Goal: Task Accomplishment & Management: Use online tool/utility

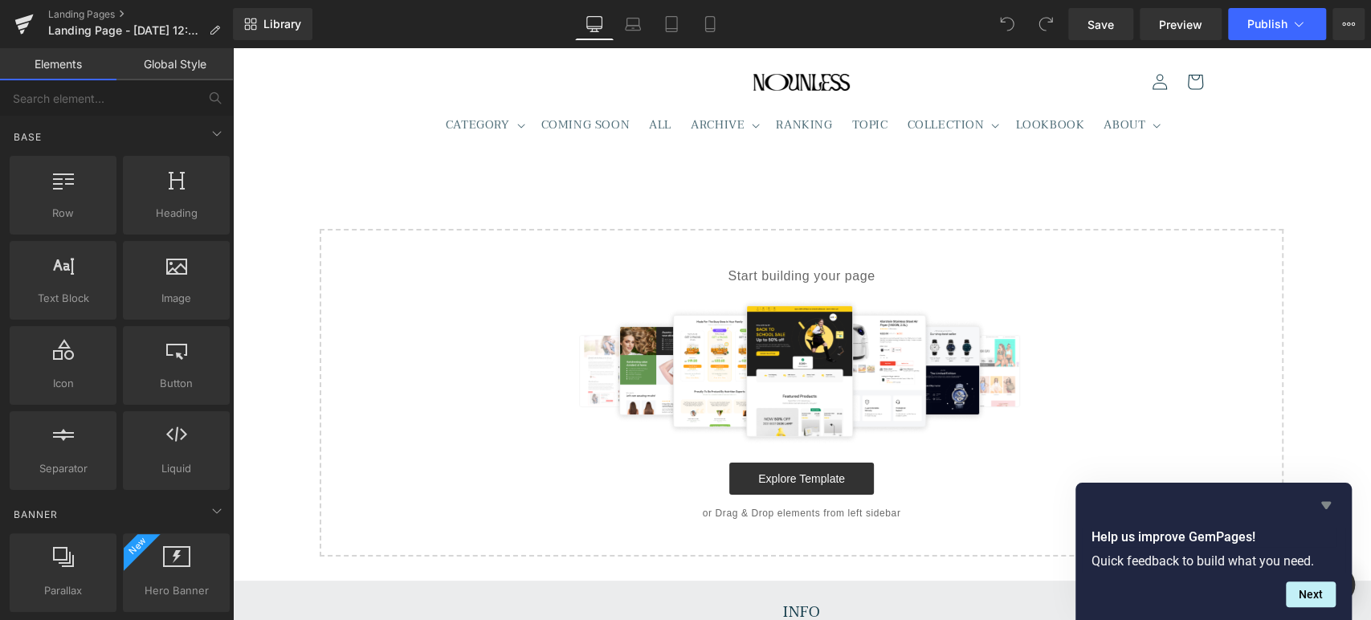
click at [1329, 500] on icon "Hide survey" at bounding box center [1326, 505] width 19 height 19
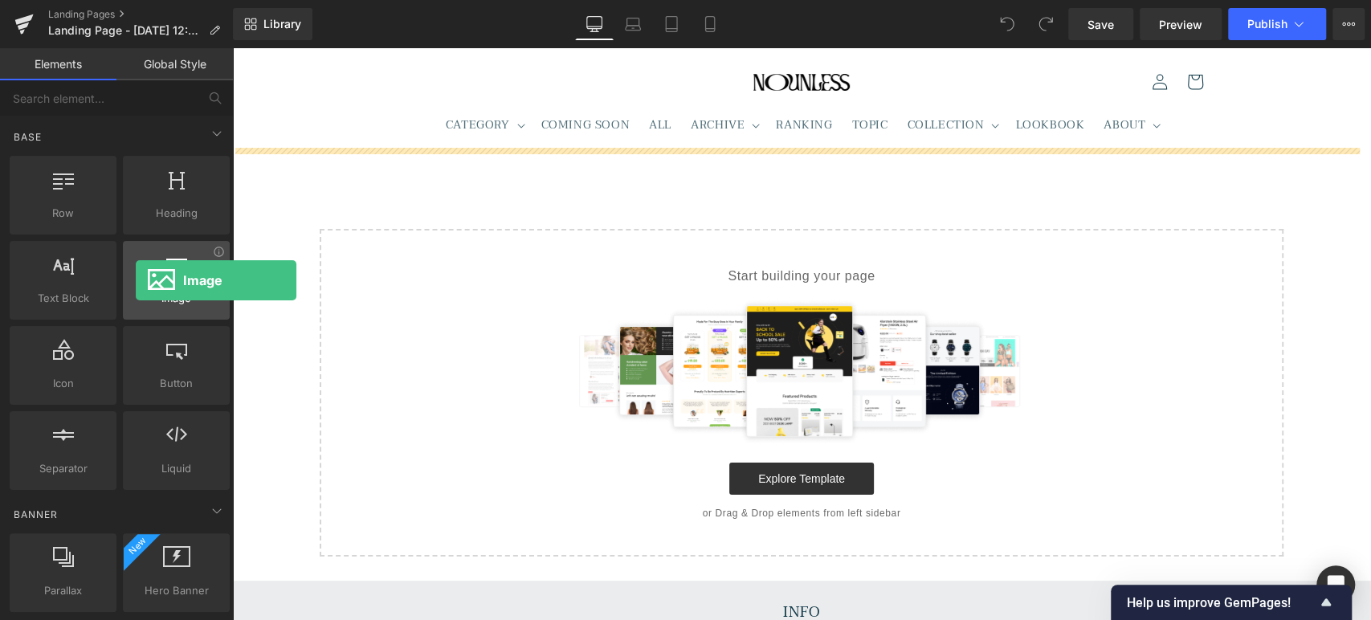
drag, startPoint x: 153, startPoint y: 277, endPoint x: 136, endPoint y: 280, distance: 18.0
click at [136, 280] on div at bounding box center [176, 272] width 97 height 36
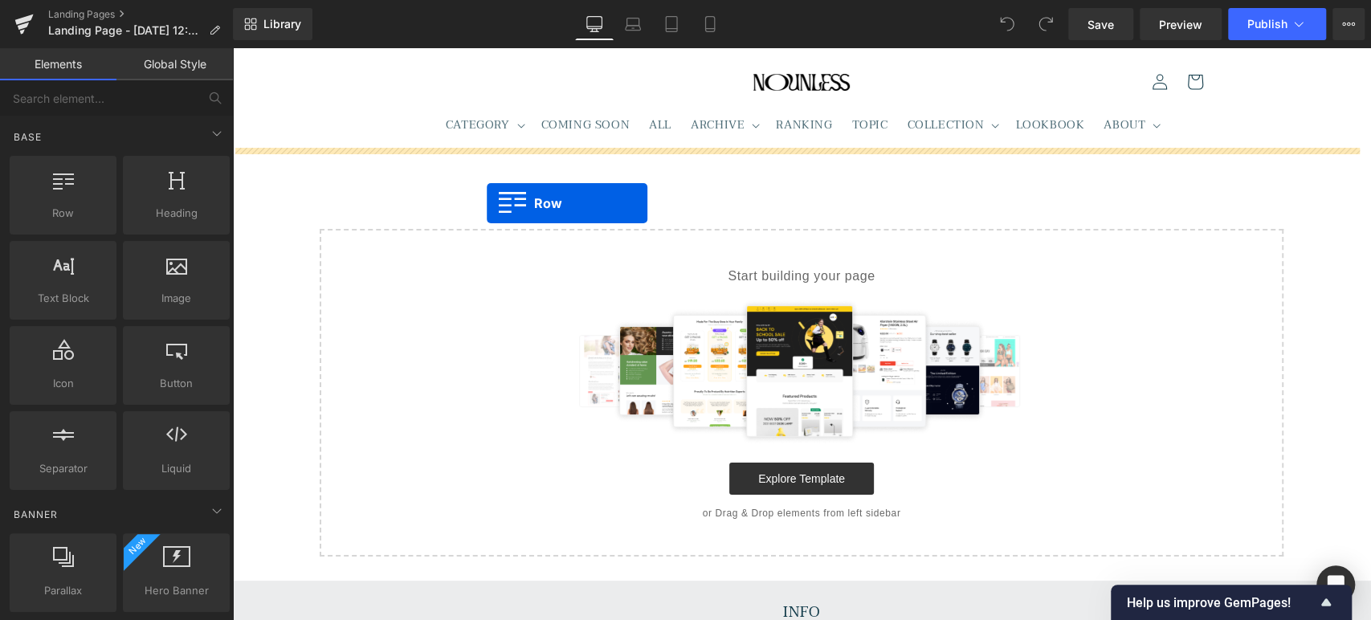
drag, startPoint x: 292, startPoint y: 234, endPoint x: 487, endPoint y: 203, distance: 197.6
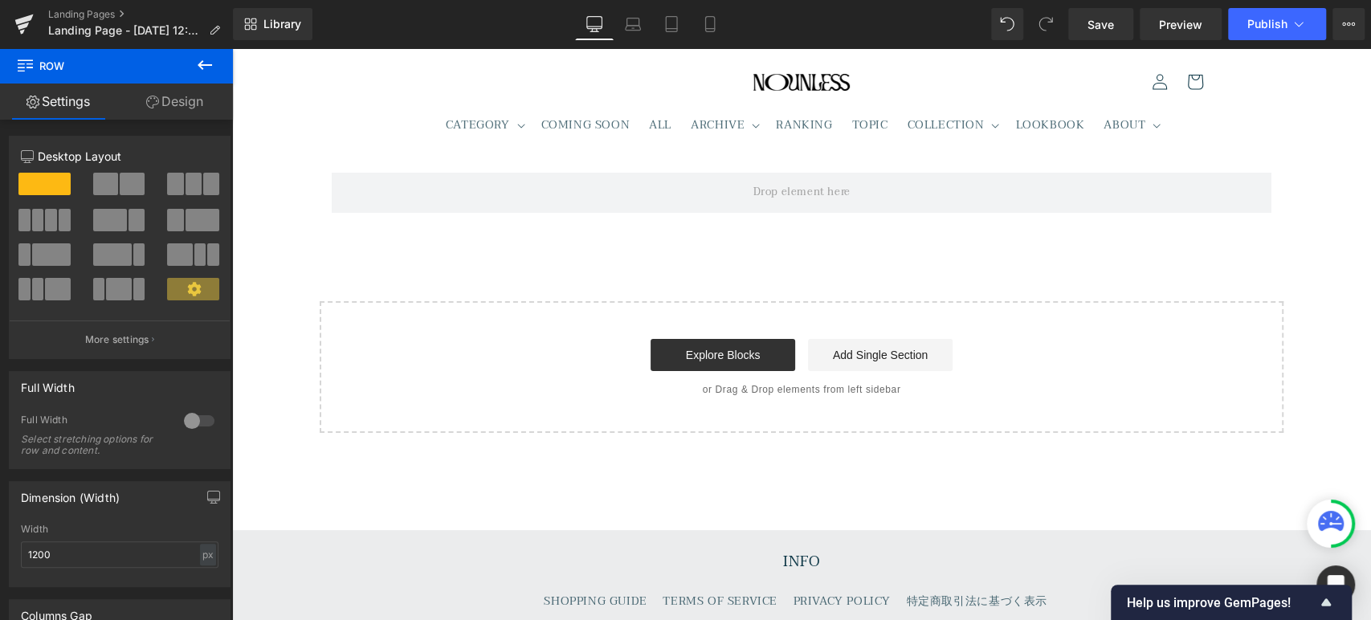
drag, startPoint x: 211, startPoint y: 58, endPoint x: 193, endPoint y: 153, distance: 97.4
click at [211, 58] on icon at bounding box center [204, 64] width 19 height 19
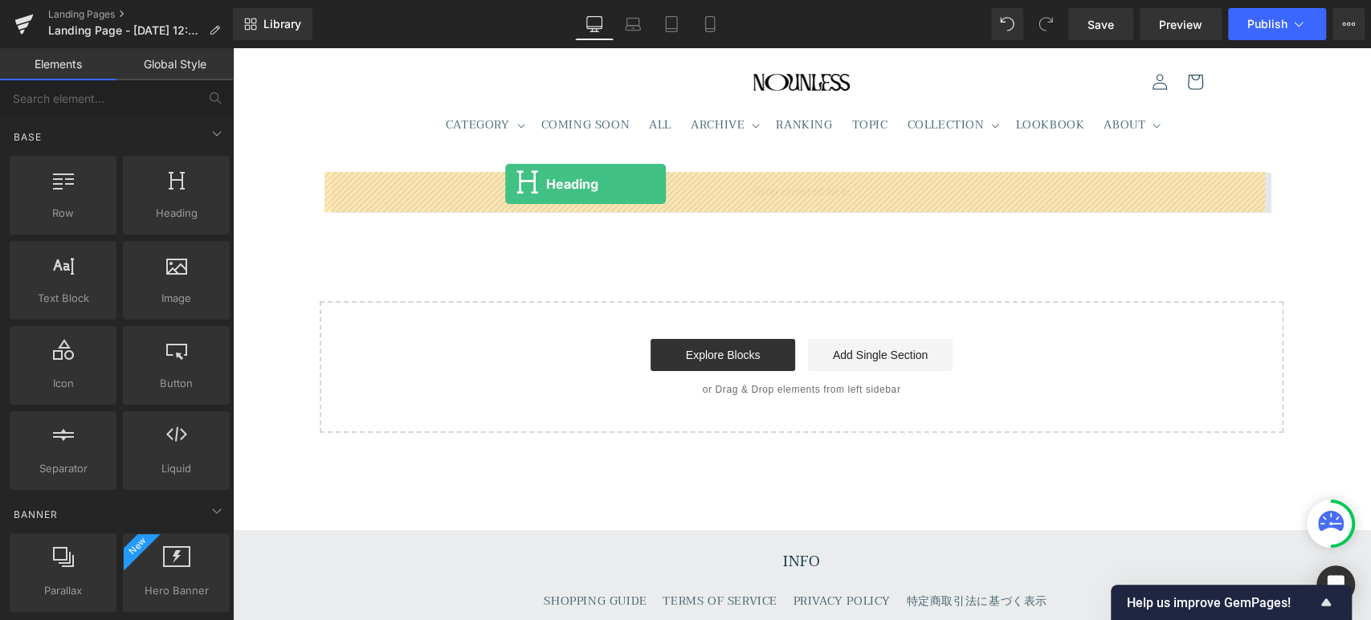
drag, startPoint x: 438, startPoint y: 249, endPoint x: 505, endPoint y: 184, distance: 93.7
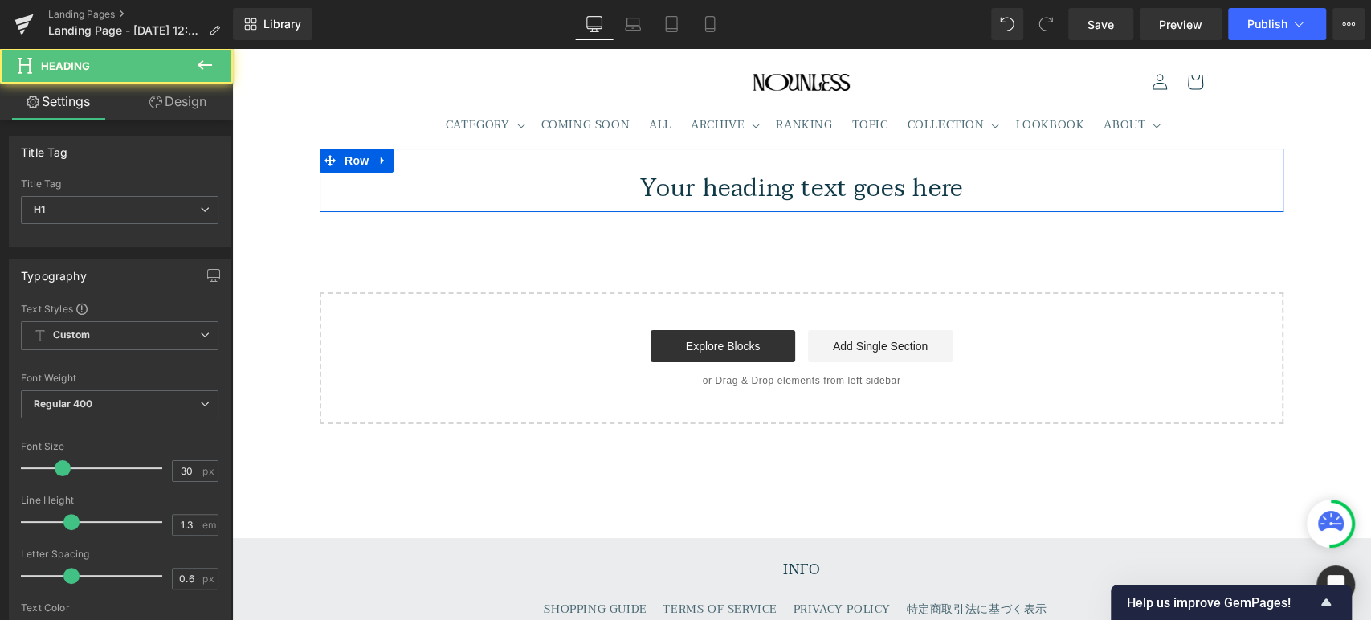
click at [615, 190] on h1 "Your heading text goes here" at bounding box center [802, 188] width 940 height 31
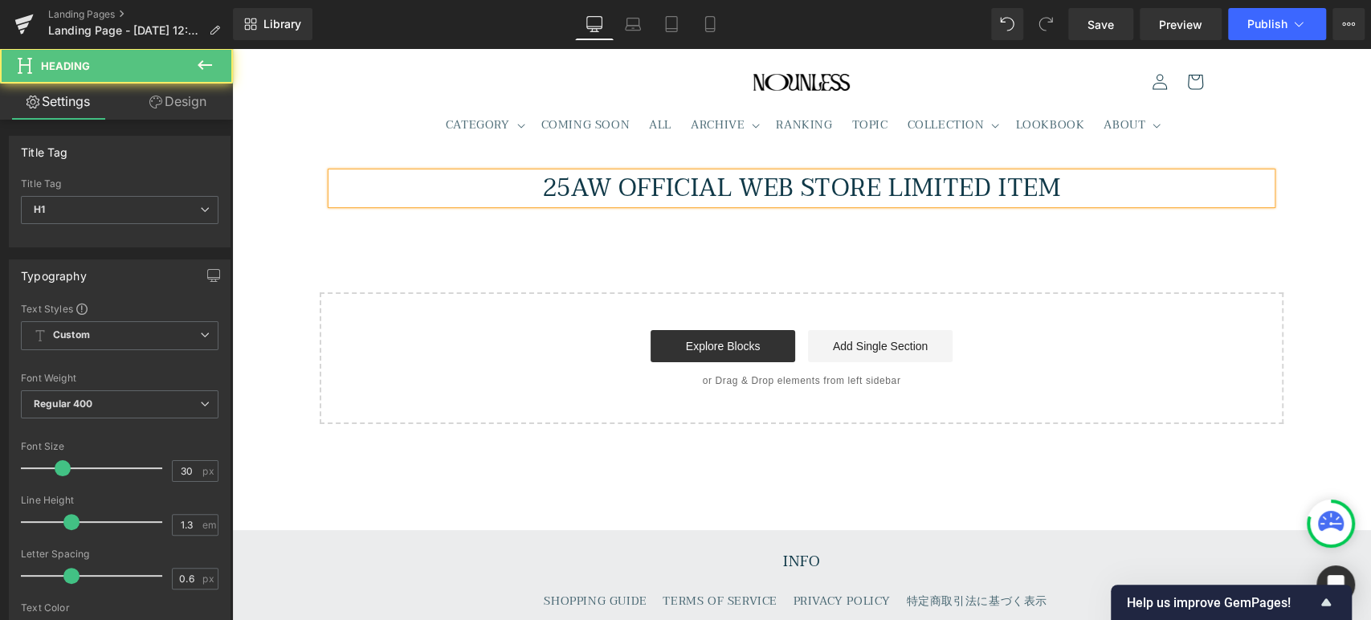
click at [607, 190] on h1 "25AW OFFICIAL WEB STORE LIMITED ITEM" at bounding box center [802, 188] width 940 height 31
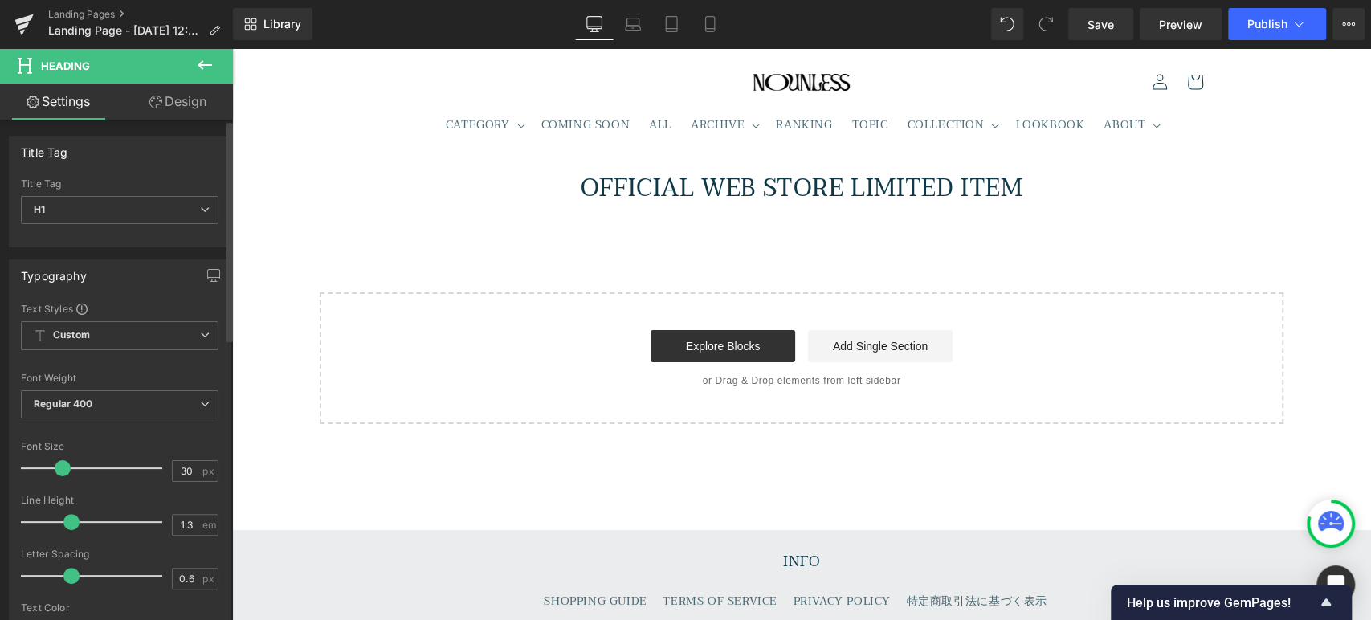
drag, startPoint x: 185, startPoint y: 470, endPoint x: 185, endPoint y: 448, distance: 21.7
click at [180, 455] on div "Font Size 30 px" at bounding box center [120, 468] width 198 height 54
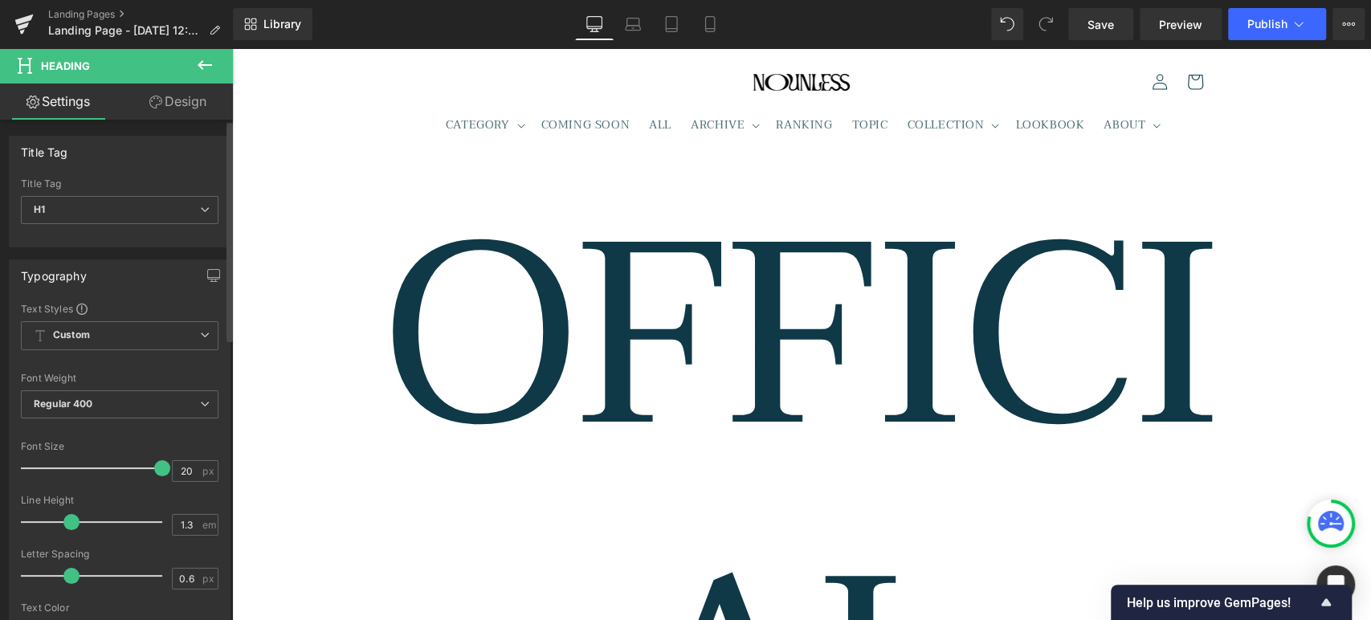
type input "20"
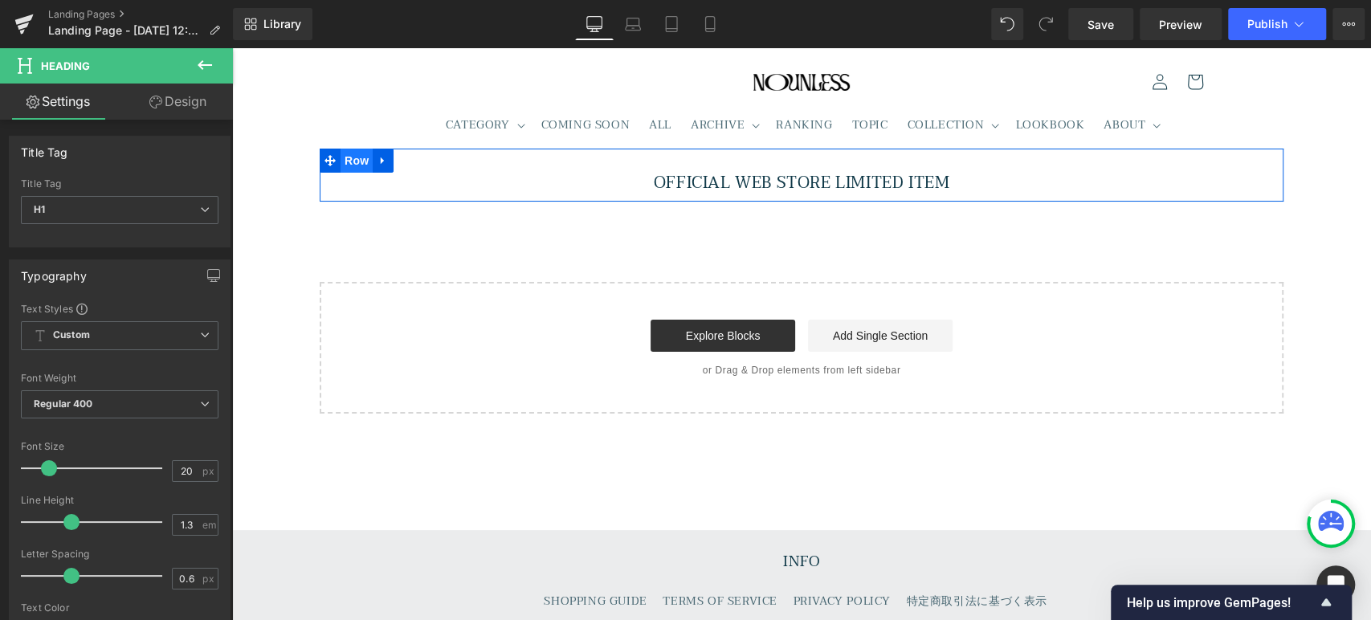
click at [349, 165] on span "Row" at bounding box center [357, 161] width 32 height 24
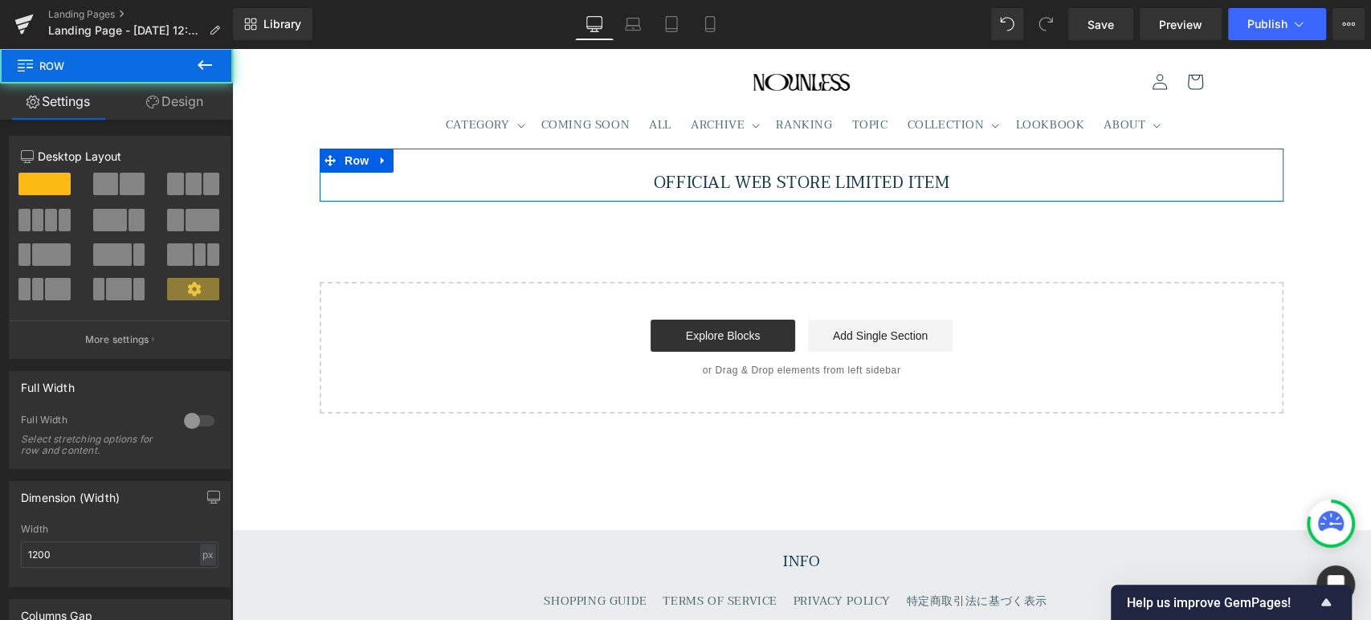
click at [174, 96] on link "Design" at bounding box center [174, 102] width 116 height 36
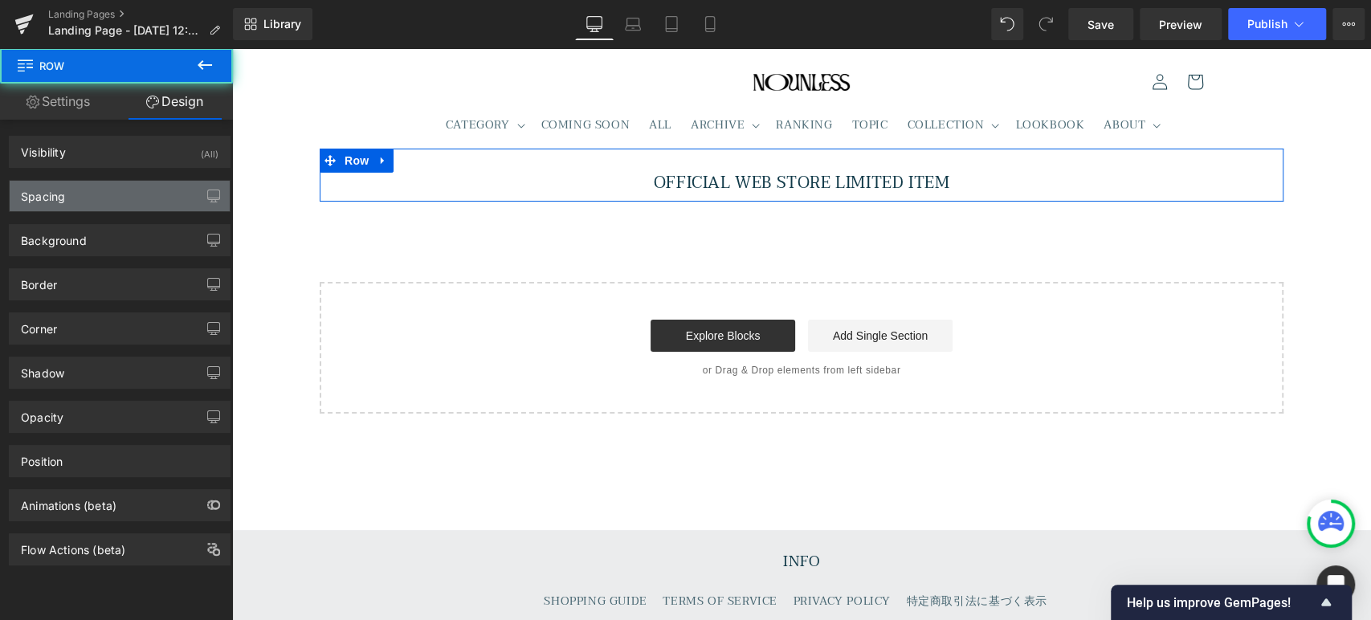
click at [81, 201] on div "Spacing" at bounding box center [120, 196] width 220 height 31
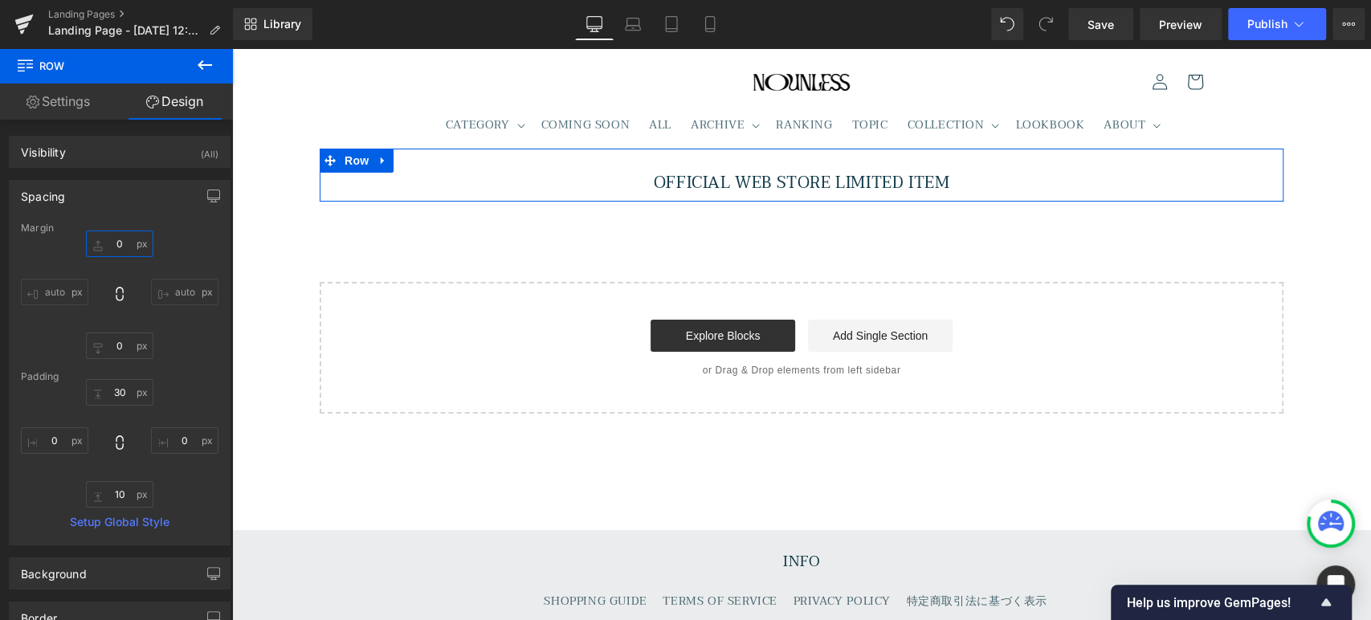
click at [129, 249] on input "0" at bounding box center [119, 244] width 67 height 27
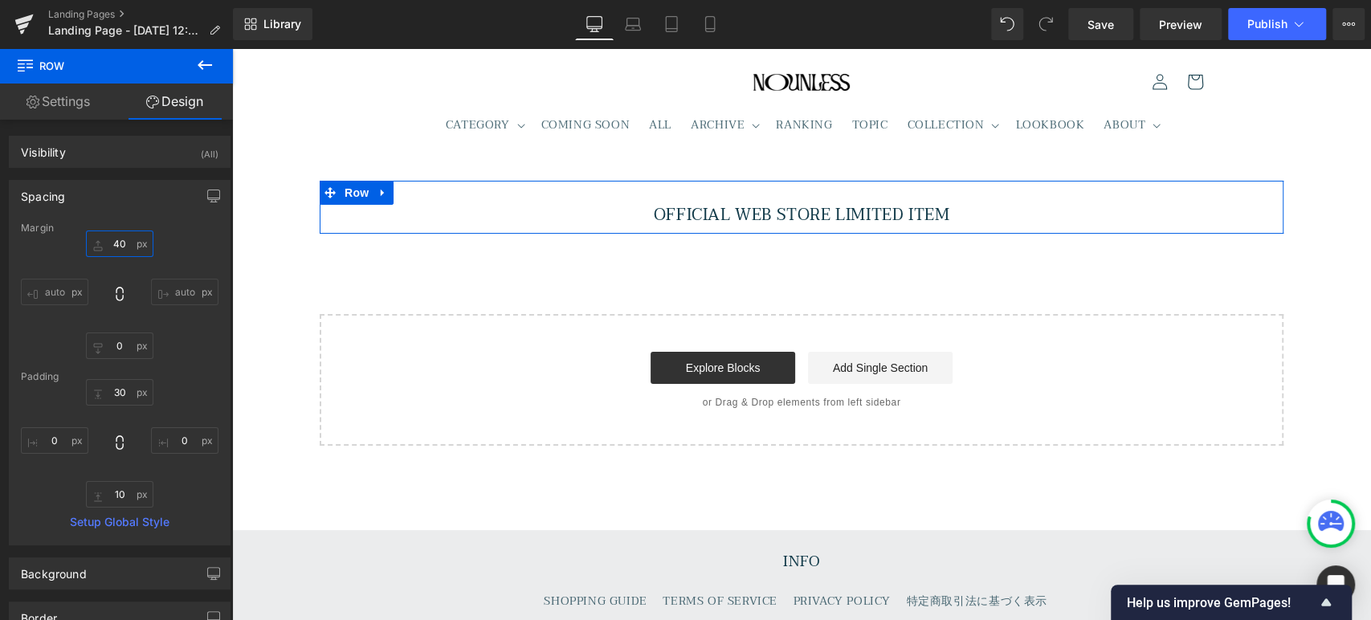
click at [123, 249] on input "40" at bounding box center [119, 244] width 67 height 27
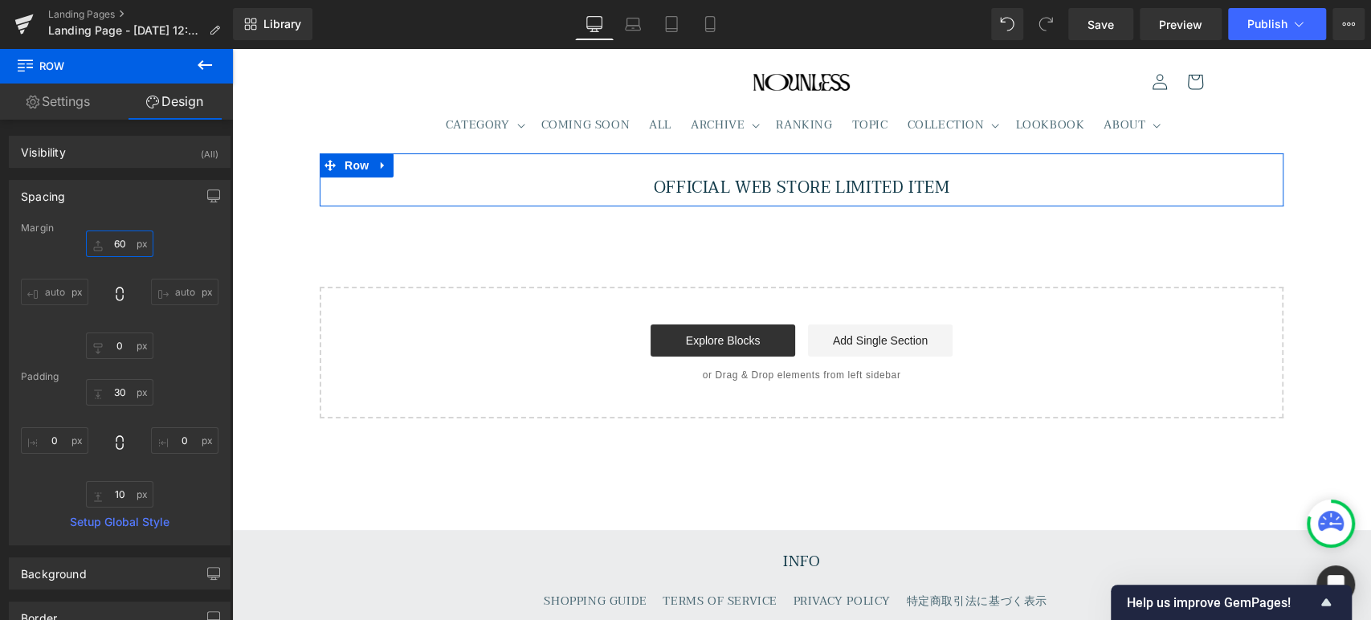
type input "60"
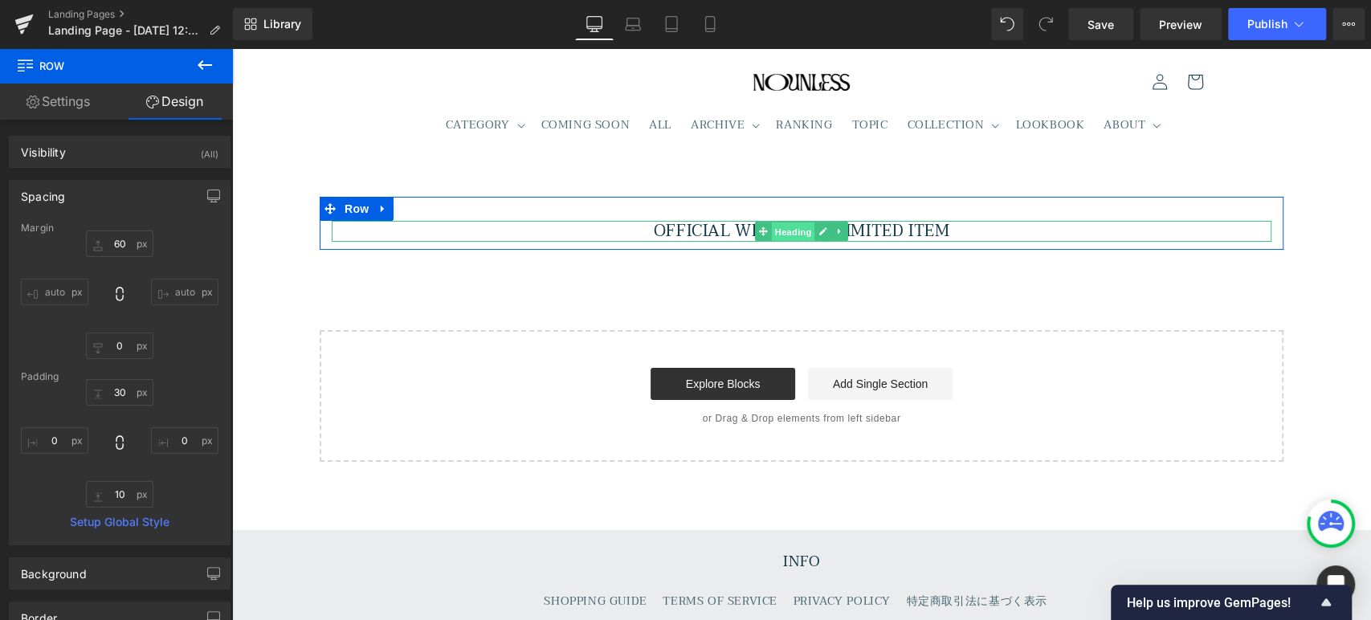
click at [779, 237] on span "Heading" at bounding box center [793, 231] width 43 height 19
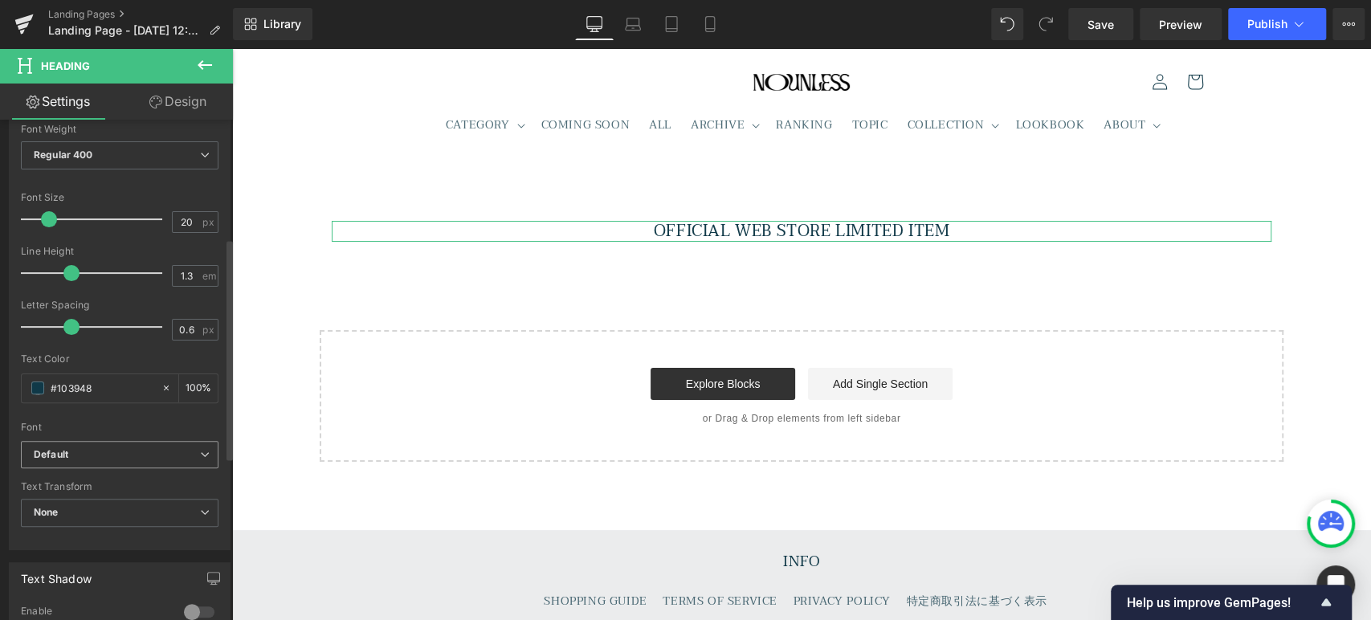
scroll to position [267, 0]
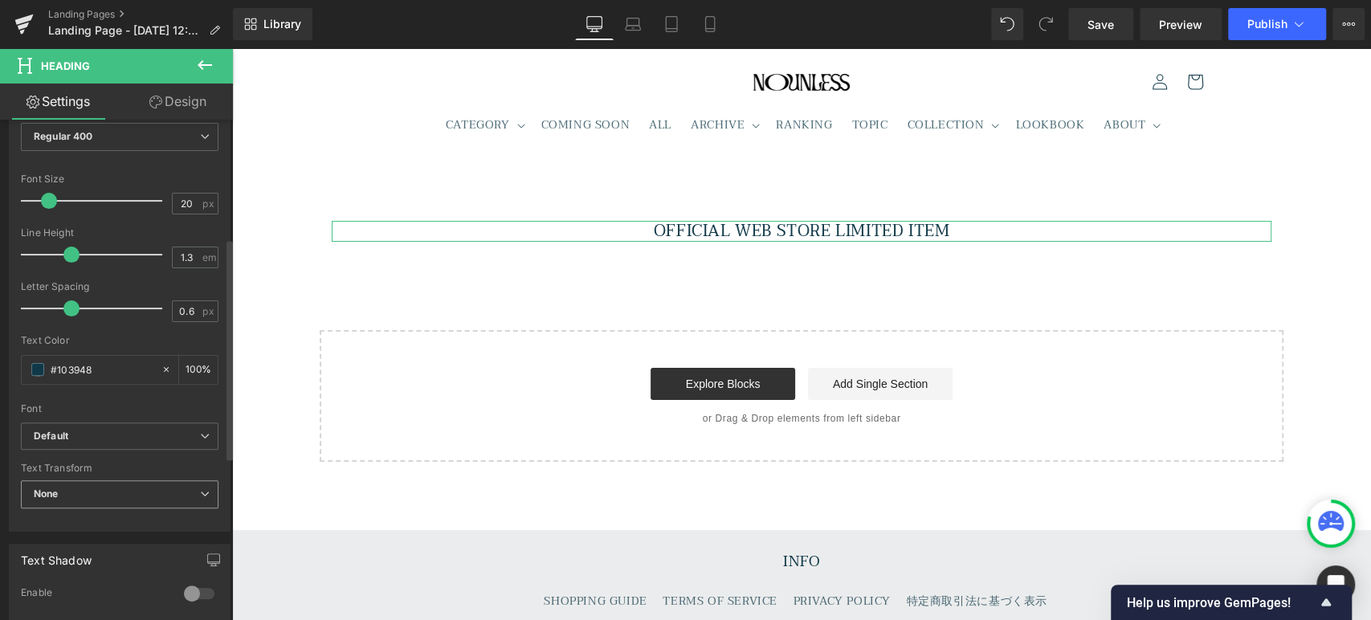
click at [96, 500] on span "None" at bounding box center [120, 494] width 198 height 28
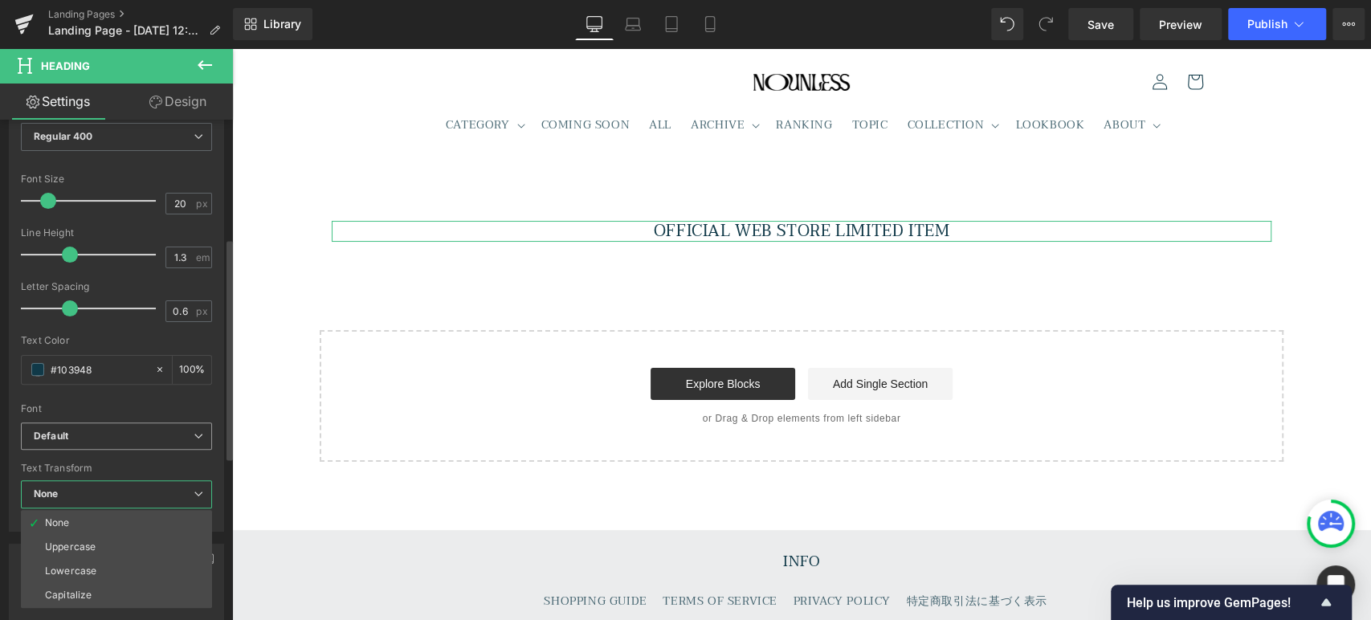
click at [107, 435] on b "Default" at bounding box center [114, 437] width 160 height 14
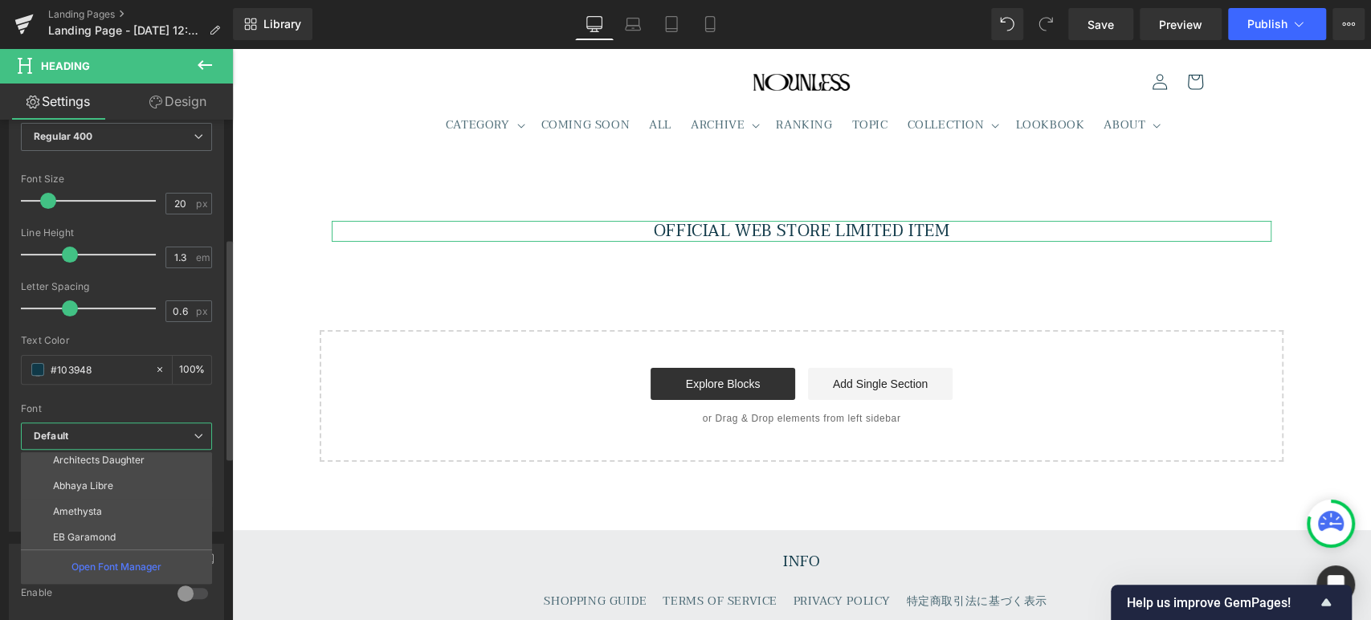
scroll to position [109, 0]
click at [117, 487] on li "EB Garamond" at bounding box center [120, 485] width 198 height 26
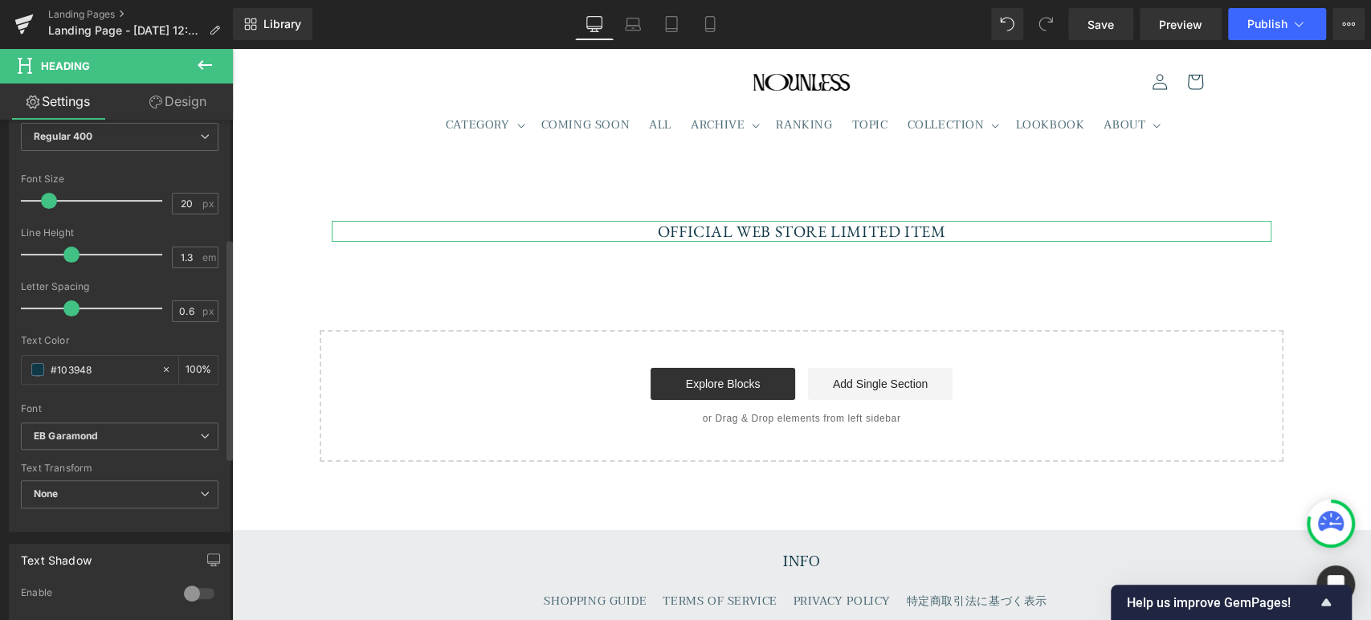
click at [114, 386] on div "Text Color #103948 100 %" at bounding box center [120, 369] width 198 height 68
click at [45, 366] on div "#103948" at bounding box center [91, 370] width 139 height 28
click at [55, 361] on input "#103948" at bounding box center [102, 370] width 103 height 18
drag, startPoint x: 57, startPoint y: 365, endPoint x: 229, endPoint y: 386, distance: 173.2
click at [226, 386] on div "Title Tag H1 H2 H3 H4 H5 H6 Title Tag H1 H1 H2 H3 H4 H5 H6 Typography Text Styl…" at bounding box center [116, 374] width 233 height 508
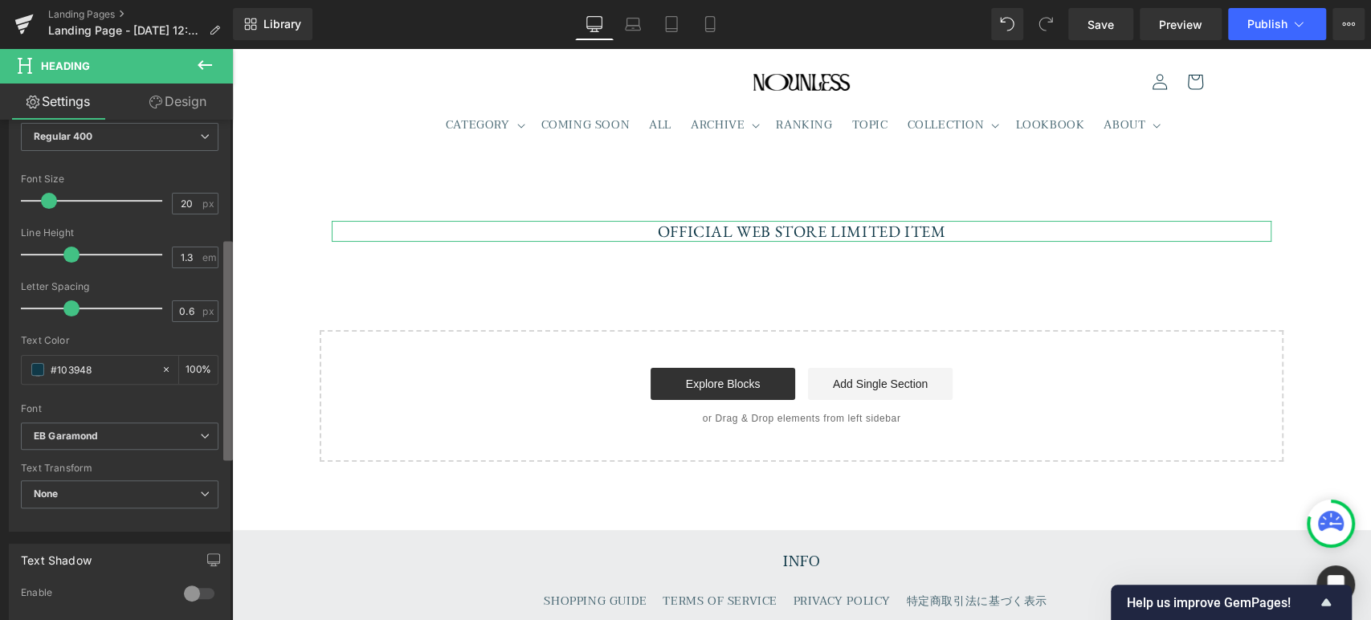
type input "#3"
type input "0"
type input "#333"
type input "100"
type input "#3333"
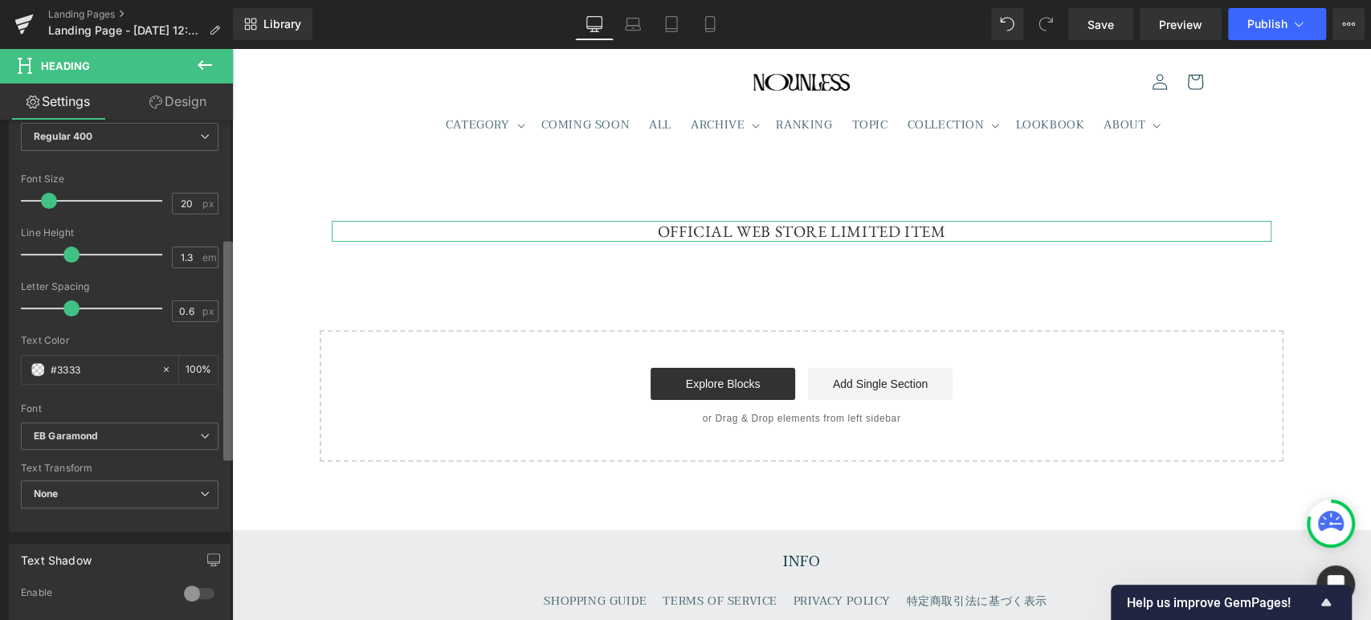
type input "20"
type input "#33333"
type input "0"
type input "#333333"
type input "100"
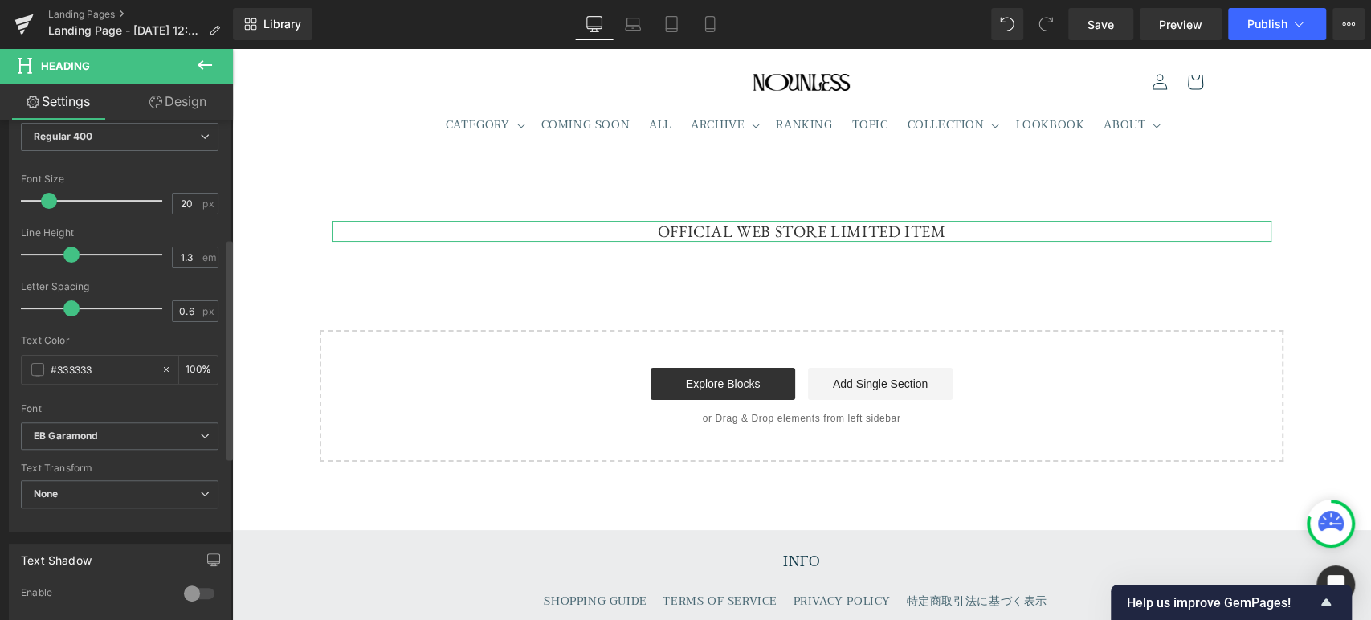
type input "#333333"
click at [145, 339] on div "Text Color" at bounding box center [120, 340] width 198 height 11
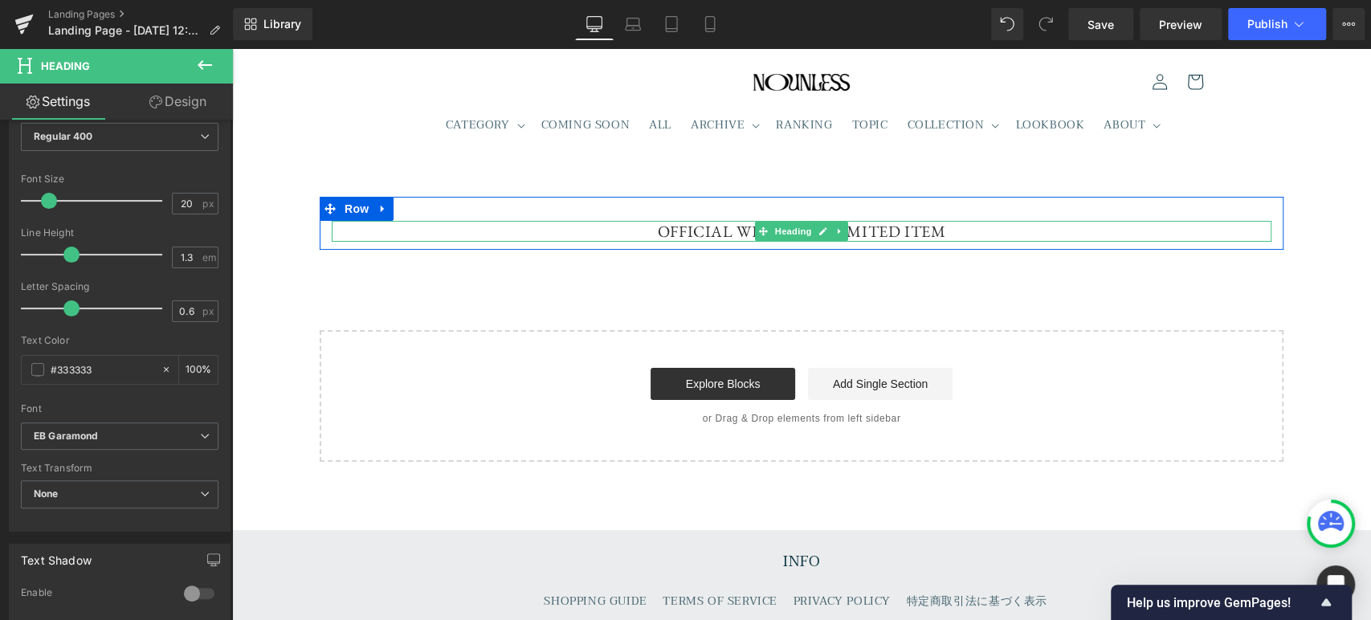
click at [709, 234] on h1 "OFFICIAL WEB STORE LIMITED ITEM" at bounding box center [802, 231] width 940 height 21
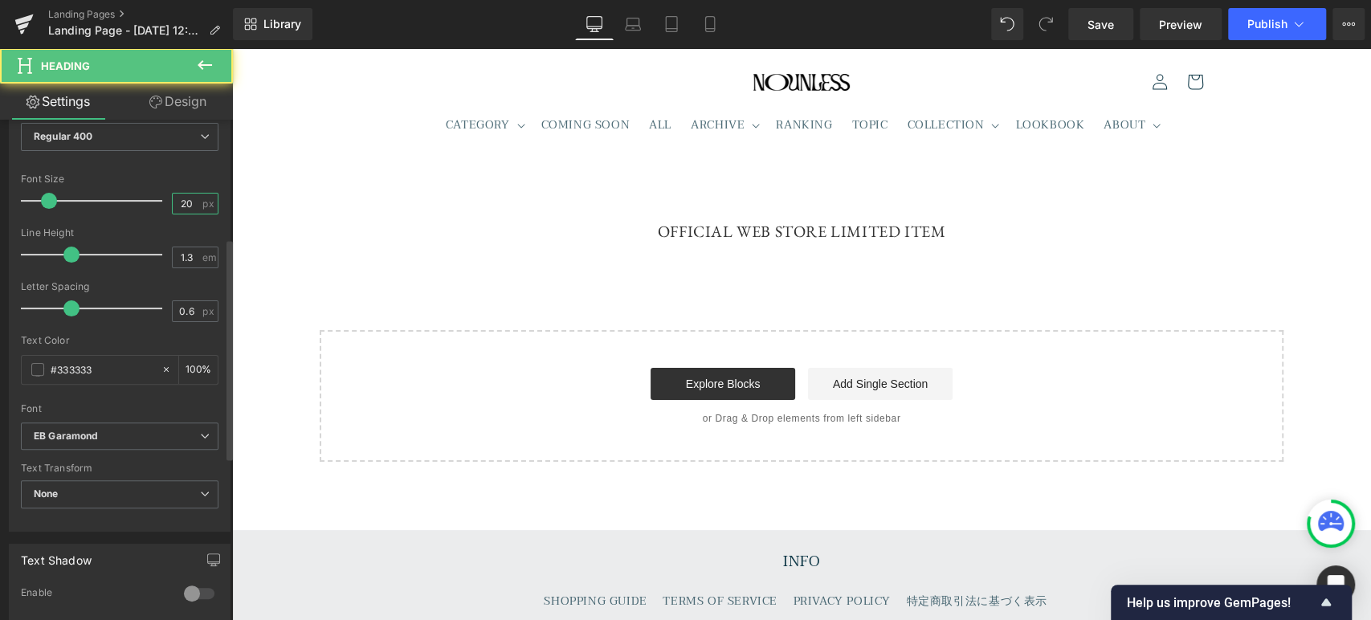
click at [180, 205] on input "20" at bounding box center [187, 204] width 28 height 20
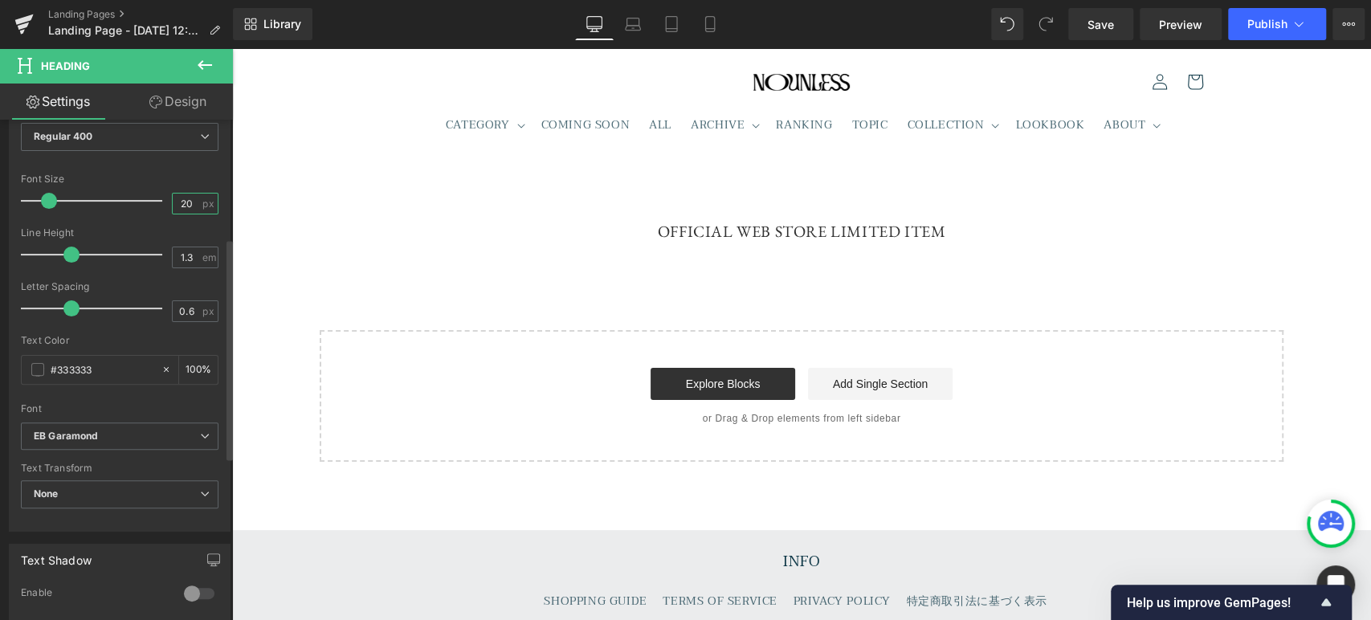
click at [179, 205] on input "20" at bounding box center [187, 204] width 28 height 20
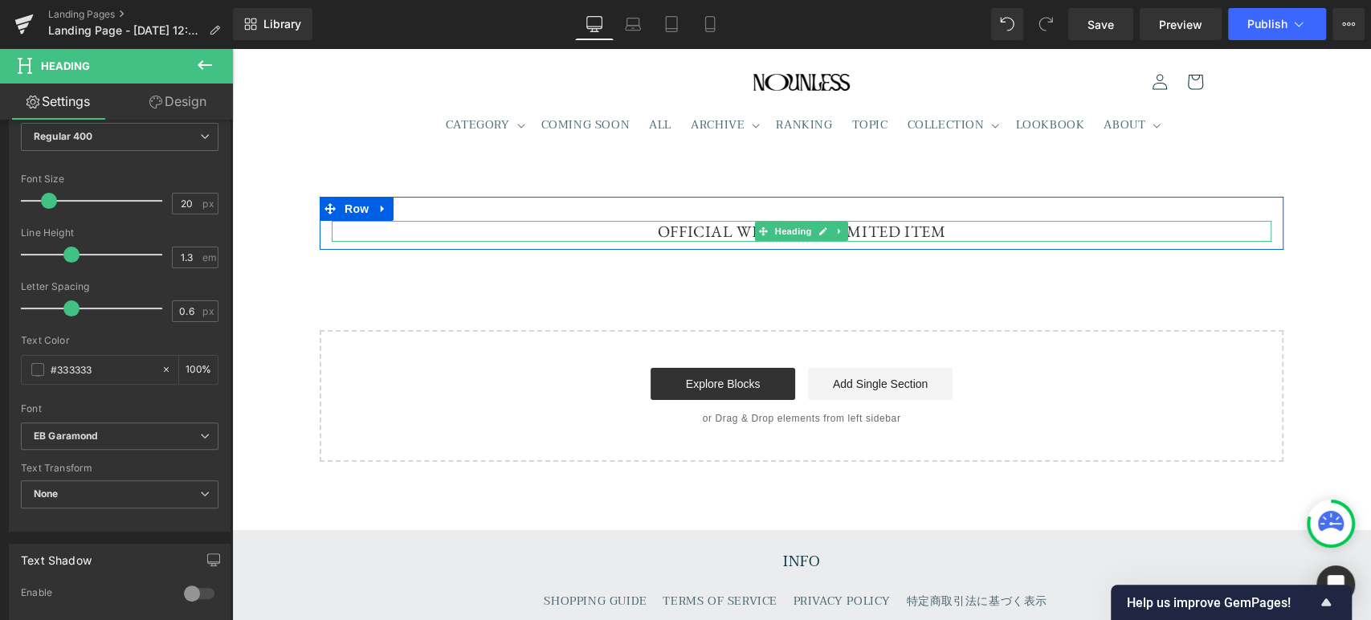
click at [876, 234] on h1 "OFFICIAL WEB STORE LIMITED ITEM" at bounding box center [802, 231] width 940 height 21
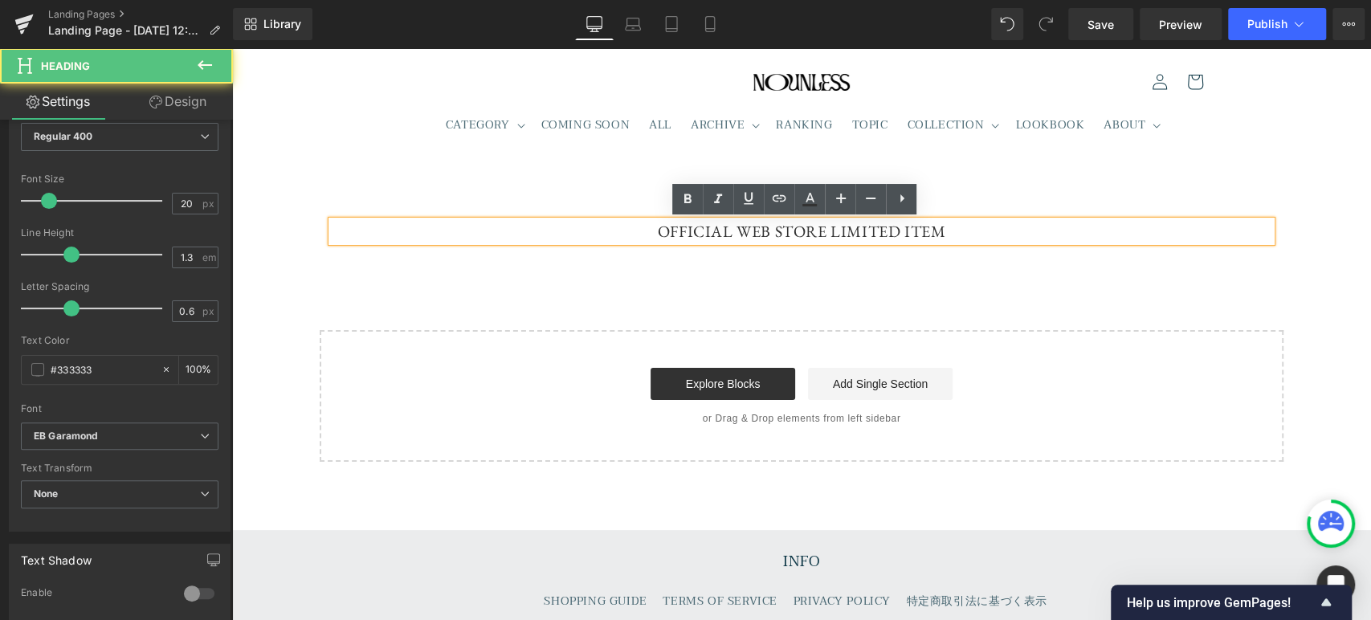
click at [820, 234] on h1 "OFFICIAL WEB STORE LIMITED ITEM" at bounding box center [802, 231] width 940 height 21
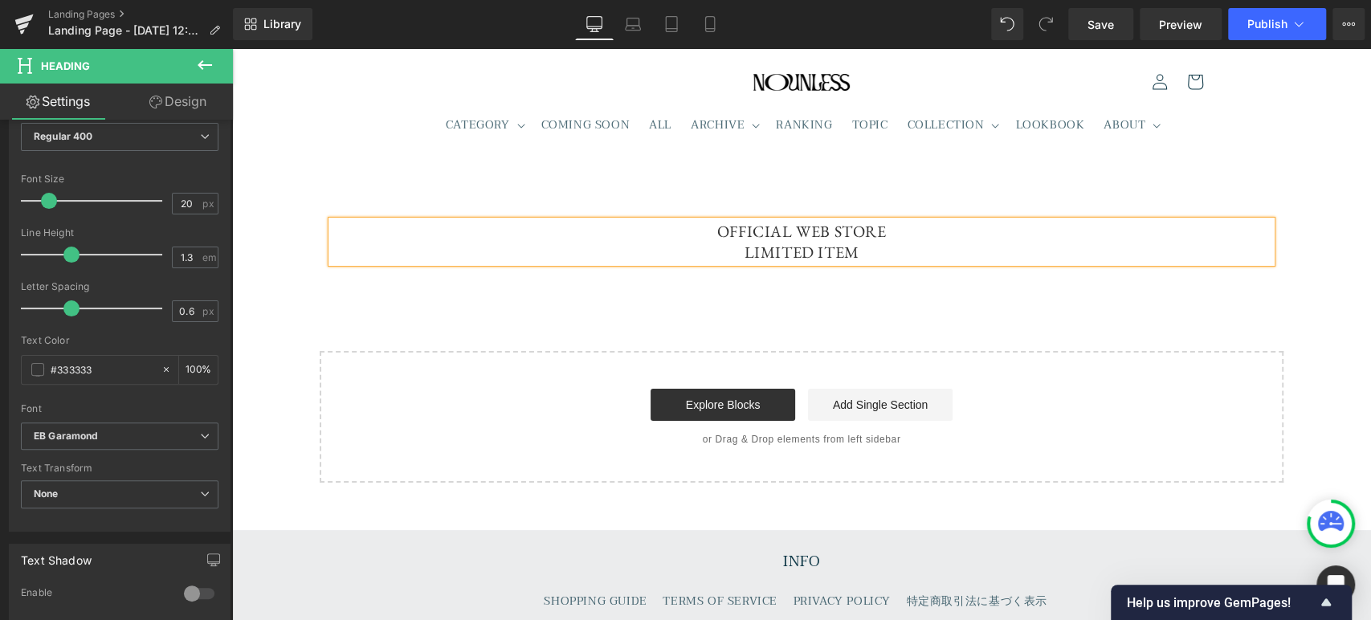
click at [886, 251] on h1 "OFFICIAL WEB STORE LIMITED ITEM" at bounding box center [802, 242] width 940 height 42
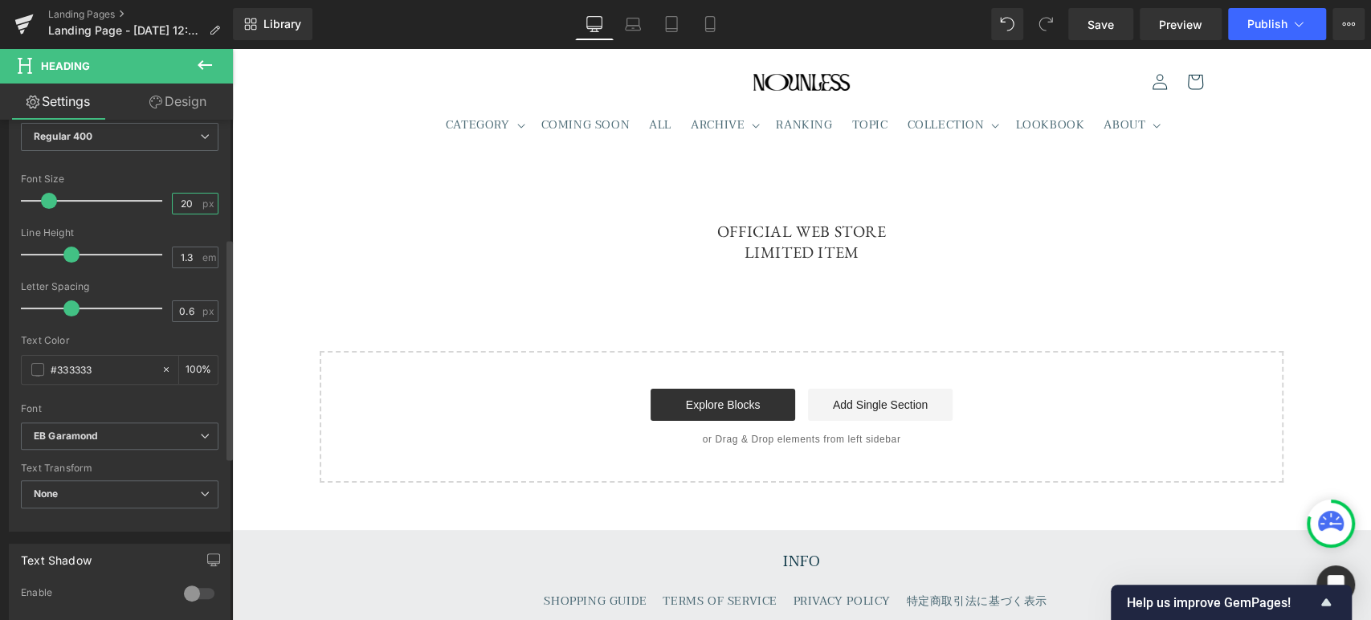
click at [174, 198] on input "20" at bounding box center [187, 204] width 28 height 20
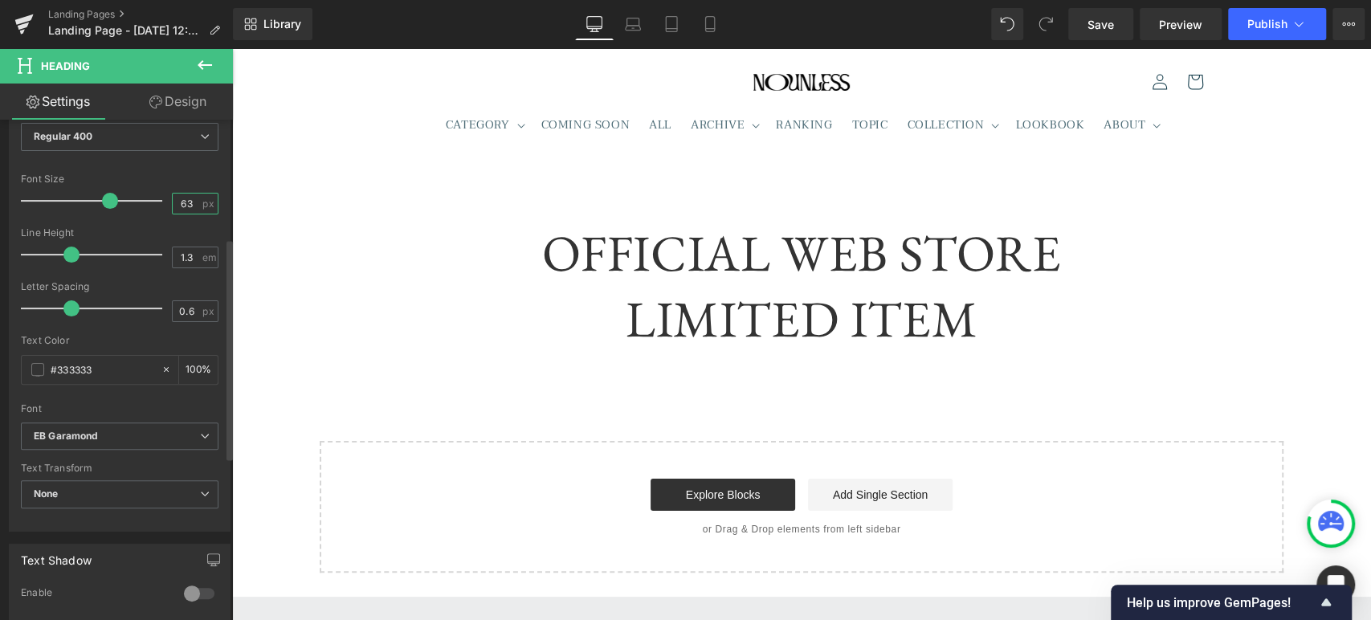
type input "6"
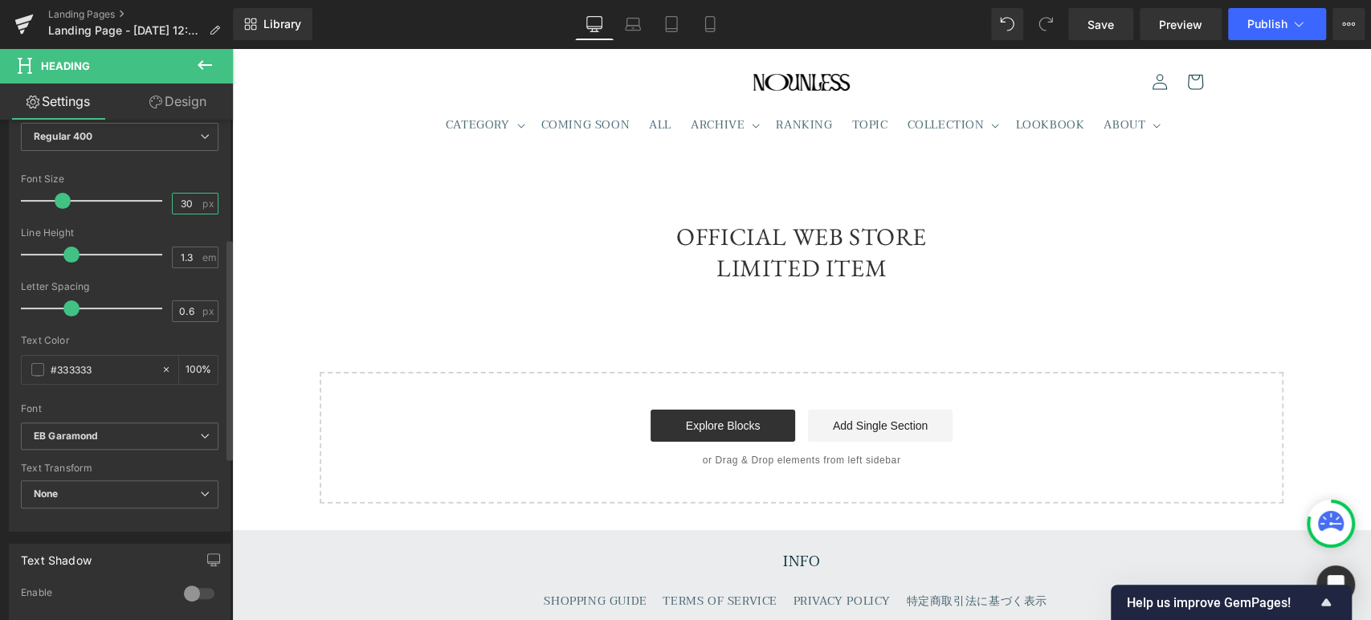
type input "30"
click at [174, 178] on div "Font Size" at bounding box center [120, 179] width 198 height 11
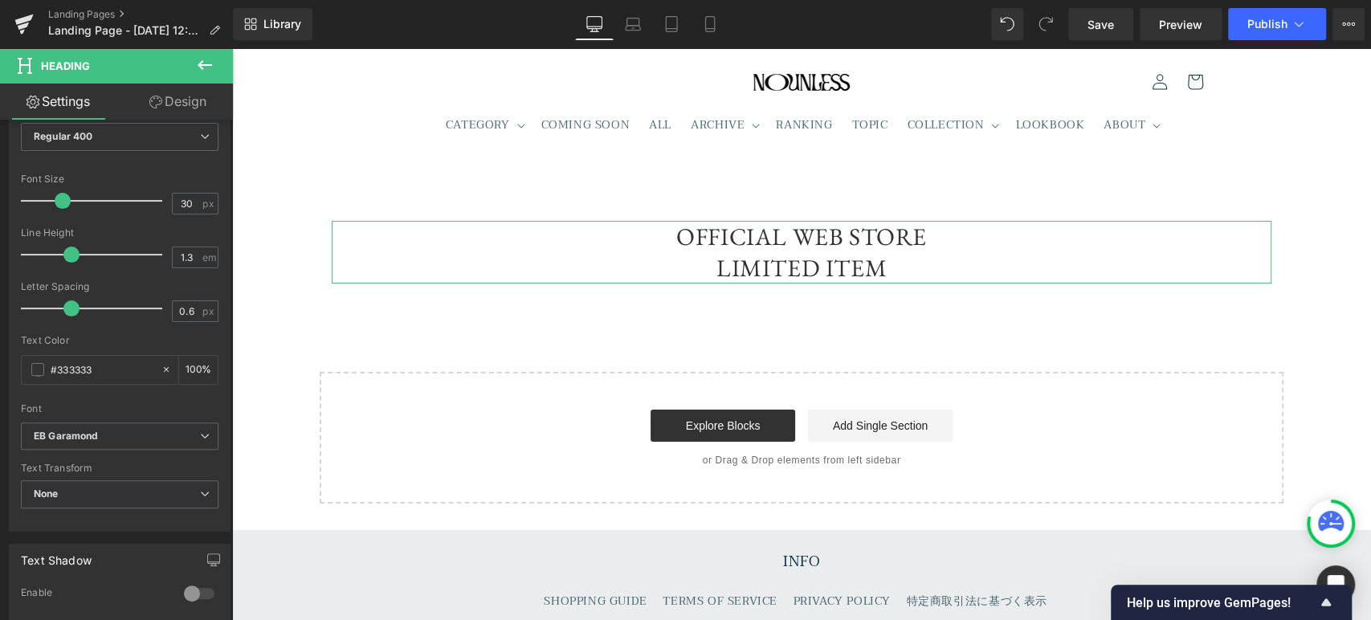
click at [208, 98] on link "Design" at bounding box center [178, 102] width 116 height 36
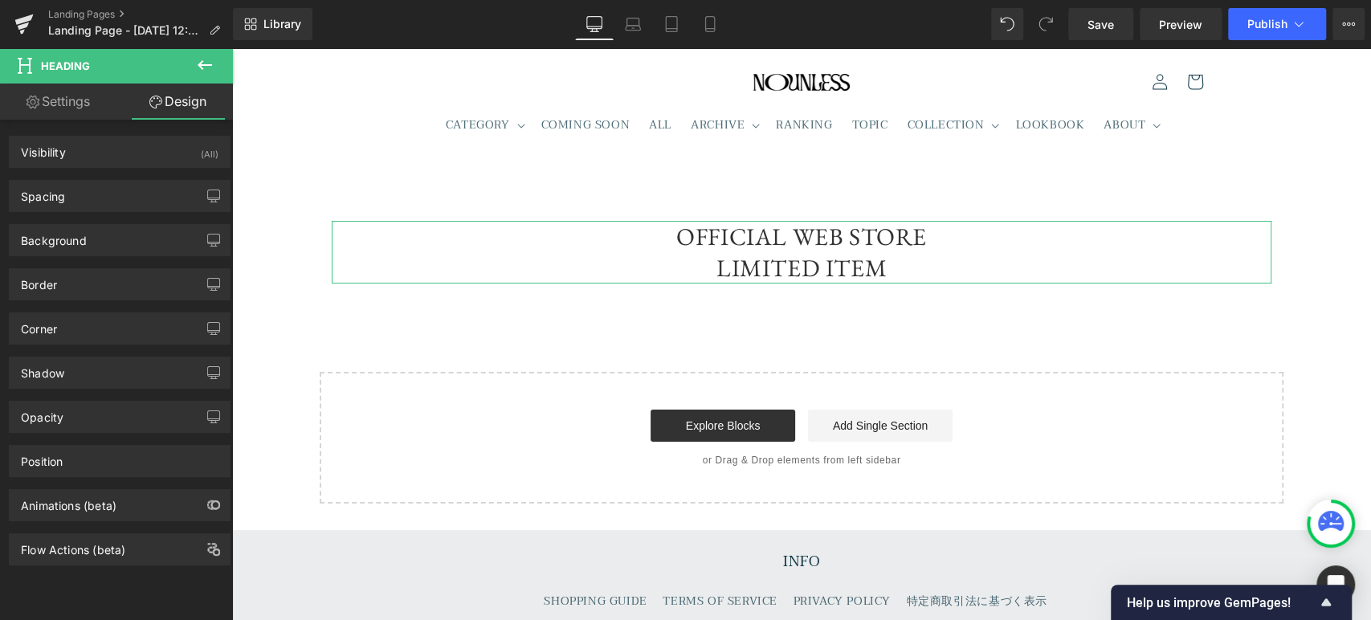
click at [212, 68] on icon at bounding box center [204, 64] width 19 height 19
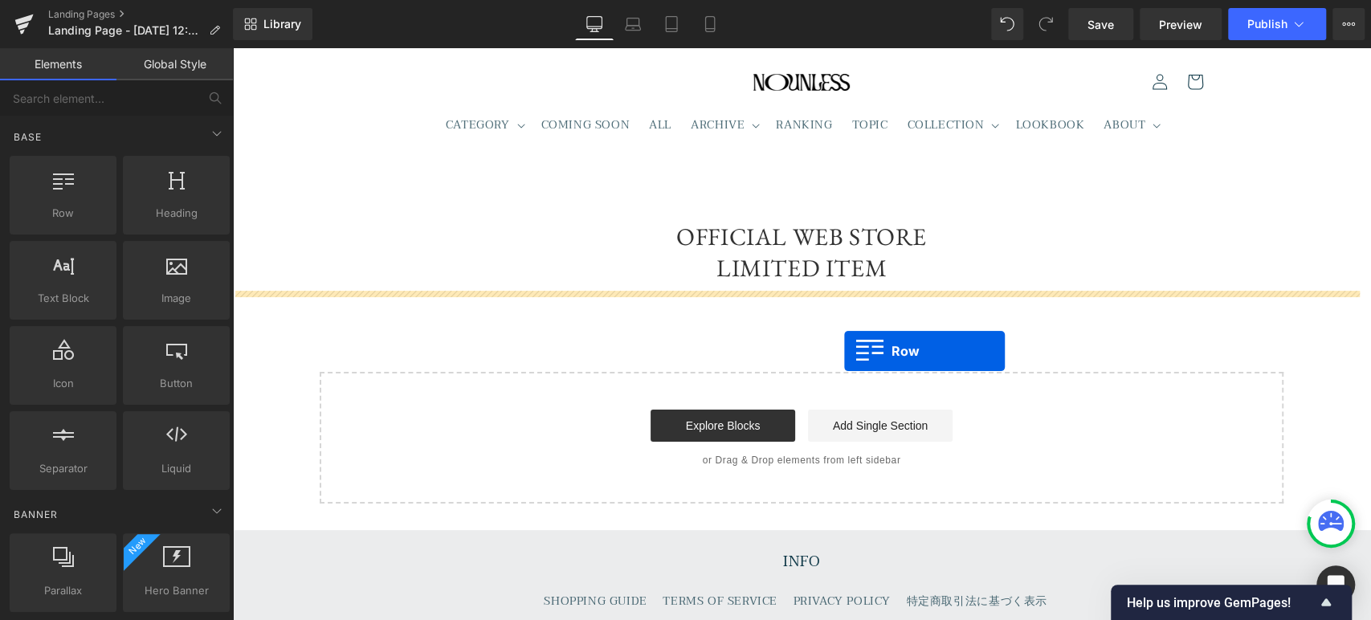
drag, startPoint x: 304, startPoint y: 252, endPoint x: 847, endPoint y: 336, distance: 548.6
